Goal: Task Accomplishment & Management: Manage account settings

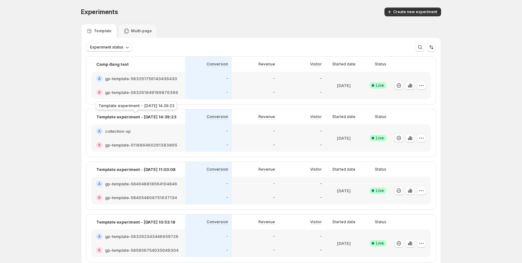
click at [133, 32] on p "Multi-page" at bounding box center [141, 30] width 21 height 5
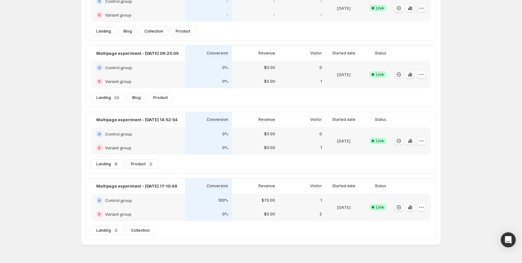
scroll to position [93, 0]
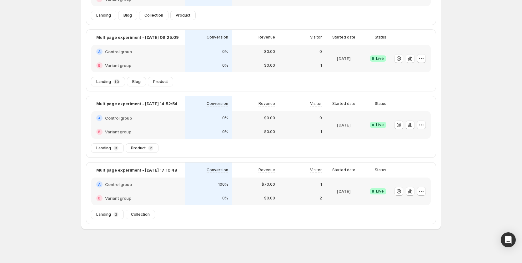
click at [188, 188] on div "100%" at bounding box center [208, 184] width 47 height 14
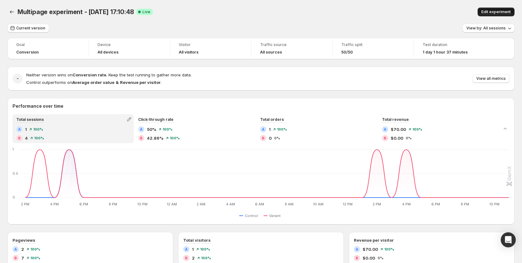
click at [493, 11] on span "Edit experiment" at bounding box center [496, 11] width 29 height 5
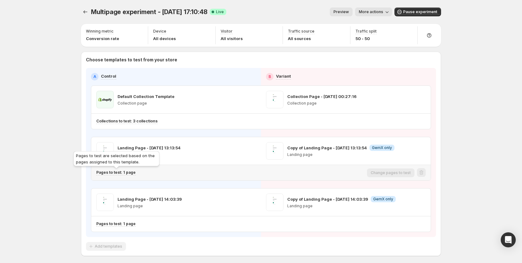
click at [134, 171] on p "Pages to test: 1 page" at bounding box center [115, 172] width 39 height 5
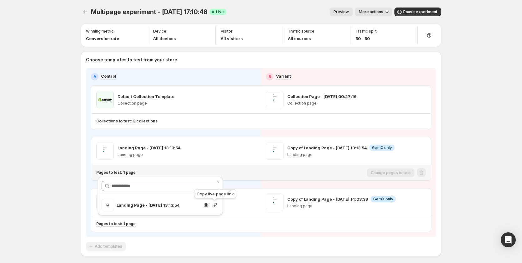
click at [214, 206] on icon "button" at bounding box center [215, 205] width 6 height 6
click at [214, 208] on icon "button" at bounding box center [215, 205] width 6 height 6
click at [27, 169] on div "Multipage experiment - [DATE] 17:10:48. This page is ready Multipage experiment…" at bounding box center [261, 145] width 522 height 290
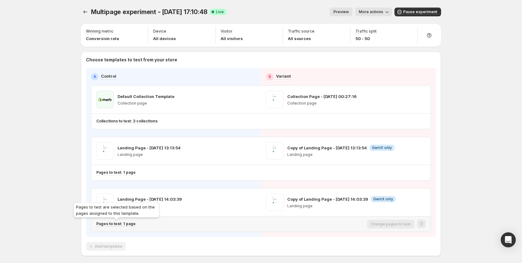
click at [133, 224] on p "Pages to test: 1 page" at bounding box center [115, 223] width 39 height 5
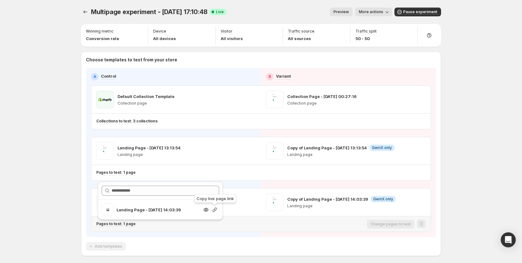
click at [213, 210] on icon "button" at bounding box center [215, 209] width 6 height 6
click at [63, 207] on div "Multipage experiment - [DATE] 17:10:48. This page is ready Multipage experiment…" at bounding box center [261, 145] width 522 height 290
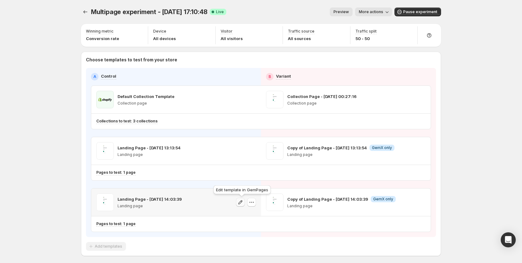
click at [241, 201] on icon "button" at bounding box center [240, 202] width 6 height 6
click at [411, 202] on icon "button" at bounding box center [410, 202] width 6 height 6
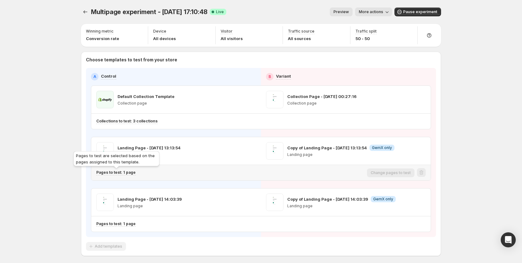
click at [130, 171] on p "Pages to test: 1 page" at bounding box center [115, 172] width 39 height 5
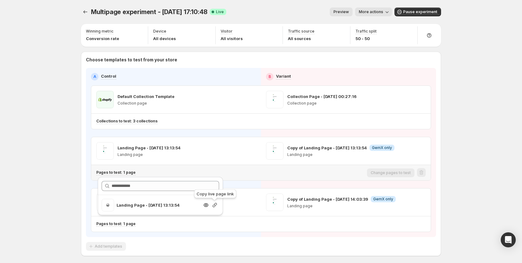
click at [214, 204] on icon "button" at bounding box center [215, 205] width 4 height 4
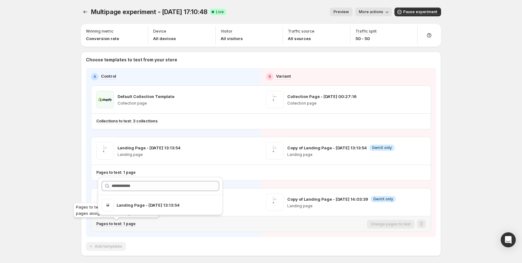
click at [123, 224] on p "Pages to test: 1 page" at bounding box center [115, 223] width 39 height 5
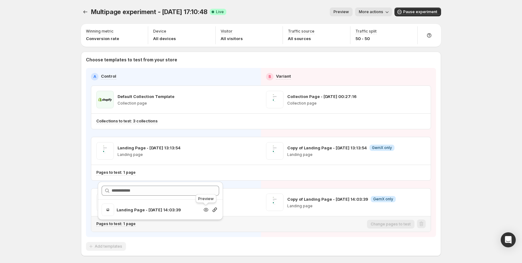
click at [206, 209] on icon "button" at bounding box center [206, 210] width 2 height 2
click at [206, 208] on icon "button" at bounding box center [206, 210] width 5 height 4
click at [243, 149] on icon "button" at bounding box center [241, 151] width 4 height 4
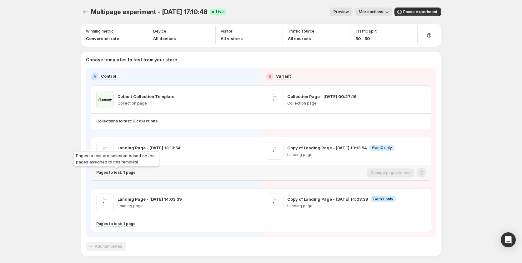
click at [128, 171] on p "Pages to test: 1 page" at bounding box center [115, 172] width 39 height 5
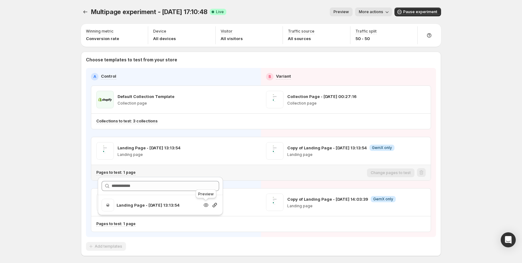
click at [205, 205] on icon "button" at bounding box center [206, 205] width 6 height 6
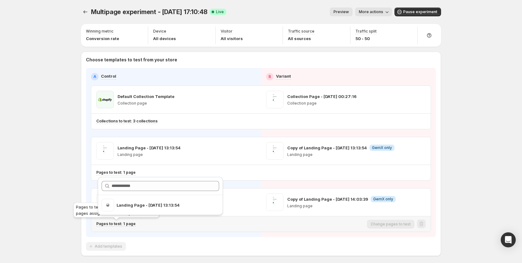
click at [122, 225] on p "Pages to test: 1 page" at bounding box center [115, 223] width 39 height 5
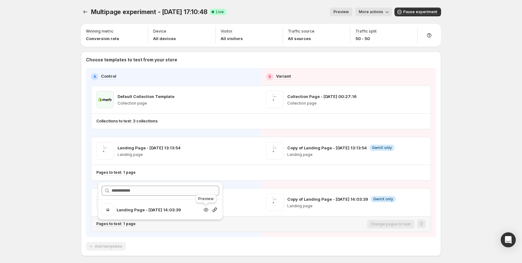
click at [205, 210] on icon "button" at bounding box center [206, 209] width 6 height 6
drag, startPoint x: 252, startPoint y: 207, endPoint x: 253, endPoint y: 212, distance: 5.4
click at [253, 212] on div "Landing Page - [DATE] 14:03:39 Landing page" at bounding box center [176, 202] width 170 height 28
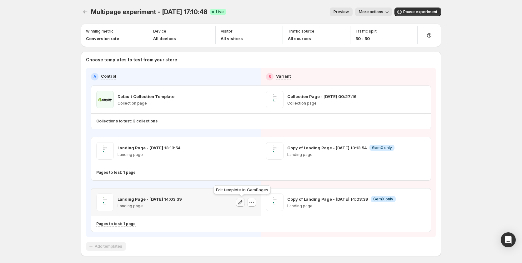
click at [240, 202] on icon "button" at bounding box center [240, 202] width 6 height 6
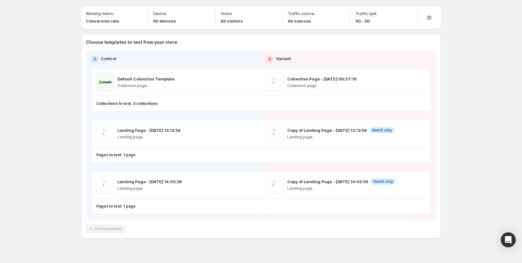
scroll to position [27, 0]
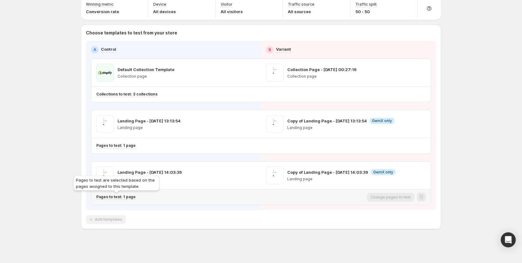
click at [129, 198] on p "Pages to test: 1 page" at bounding box center [115, 196] width 39 height 5
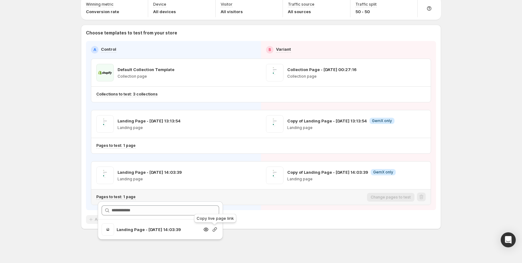
click at [218, 228] on icon "button" at bounding box center [215, 229] width 6 height 6
click at [205, 227] on icon "button" at bounding box center [206, 229] width 6 height 6
click at [209, 229] on icon "button" at bounding box center [206, 229] width 6 height 6
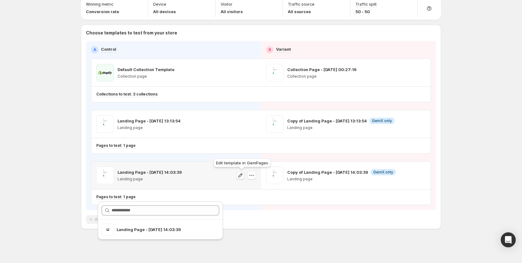
click at [241, 175] on icon "button" at bounding box center [240, 175] width 6 height 6
click at [253, 176] on icon "button" at bounding box center [252, 175] width 6 height 6
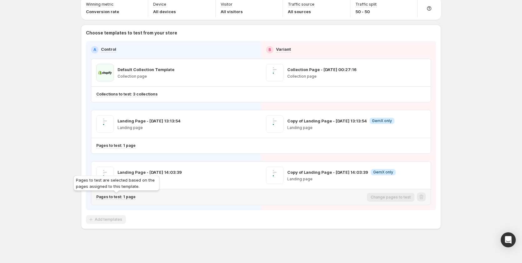
click at [127, 196] on p "Pages to test: 1 page" at bounding box center [115, 196] width 39 height 5
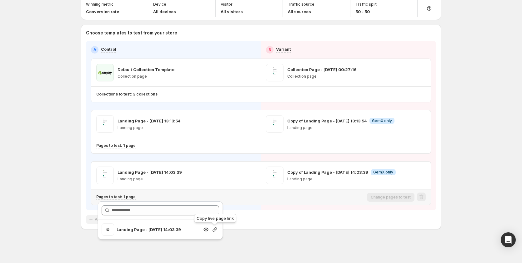
click at [213, 230] on icon "button" at bounding box center [215, 229] width 6 height 6
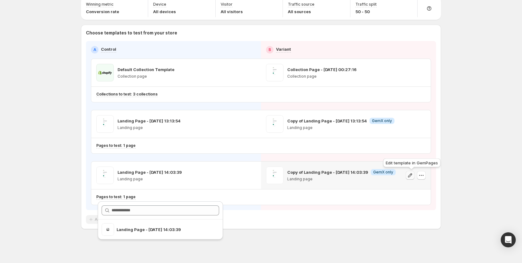
click at [412, 175] on icon "button" at bounding box center [410, 175] width 6 height 6
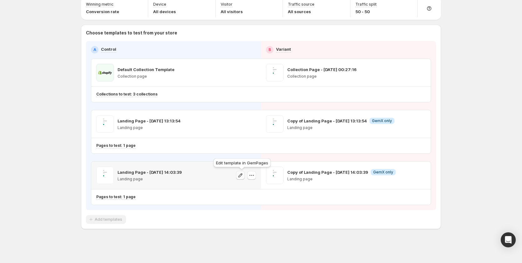
click at [240, 178] on icon "button" at bounding box center [240, 175] width 6 height 6
click at [243, 175] on icon "button" at bounding box center [240, 175] width 6 height 6
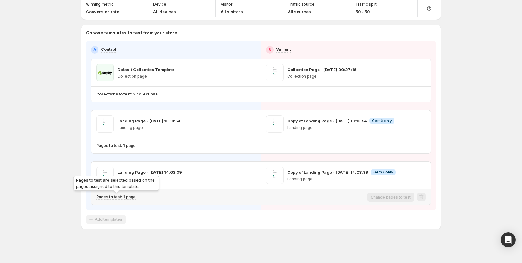
click at [127, 197] on p "Pages to test: 1 page" at bounding box center [115, 196] width 39 height 5
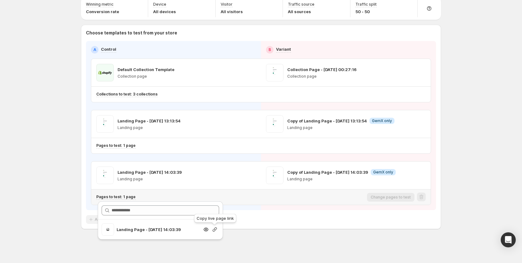
click at [213, 230] on icon "button" at bounding box center [215, 229] width 4 height 4
click at [422, 174] on icon "button" at bounding box center [421, 175] width 6 height 6
click at [246, 246] on div "Multipage experiment - [DATE] 17:10:48. This page is ready Multipage experiment…" at bounding box center [260, 118] width 375 height 290
